Goal: Book appointment/travel/reservation

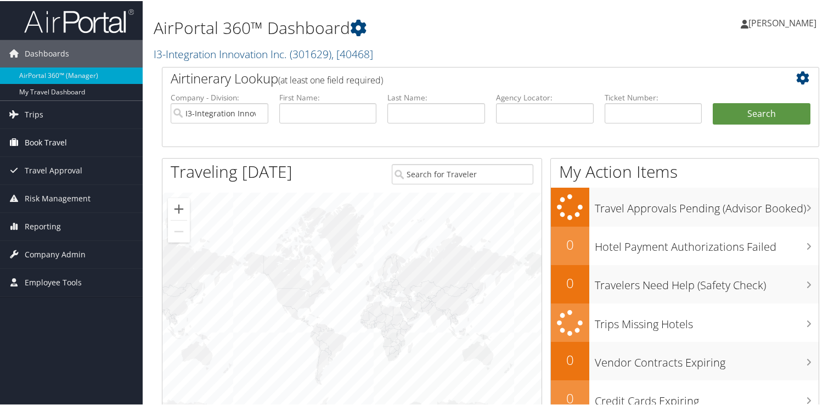
click at [64, 140] on span "Book Travel" at bounding box center [46, 141] width 42 height 27
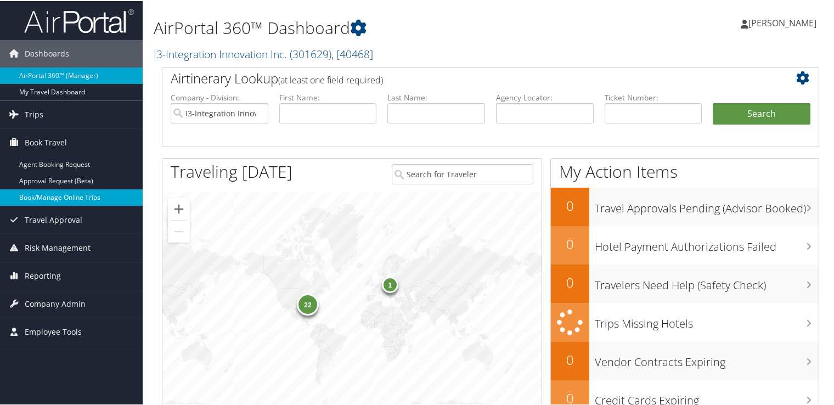
click at [70, 192] on link "Book/Manage Online Trips" at bounding box center [71, 196] width 143 height 16
